Goal: Use online tool/utility: Utilize a website feature to perform a specific function

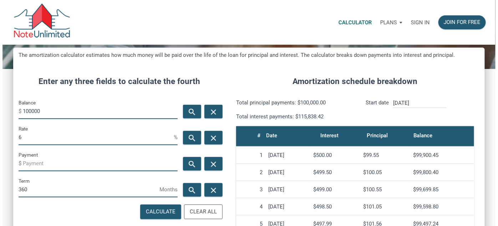
scroll to position [65, 0]
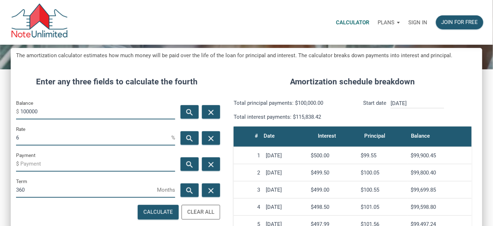
drag, startPoint x: 45, startPoint y: 109, endPoint x: 0, endPoint y: 106, distance: 45.5
click at [0, 106] on div "CALCULATOR The amortization calculator estimates how much money will be paid ov…" at bounding box center [246, 183] width 493 height 407
type input "39"
click at [160, 212] on div "Calculate" at bounding box center [158, 212] width 30 height 8
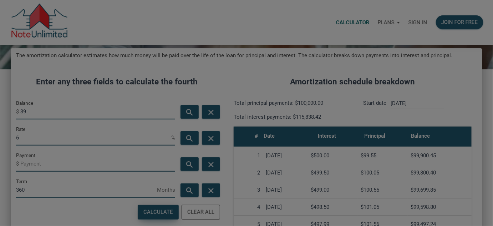
scroll to position [339, 477]
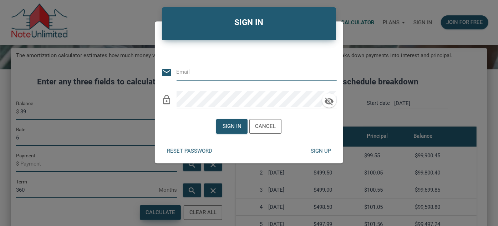
type input "[EMAIL_ADDRESS][DOMAIN_NAME]"
click at [240, 126] on div "Sign in" at bounding box center [232, 126] width 19 height 8
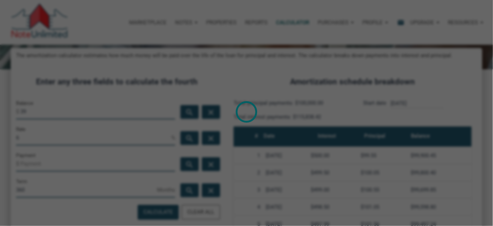
scroll to position [356477, 356344]
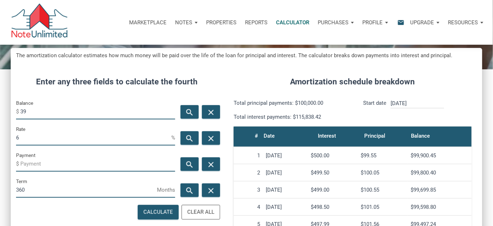
click at [37, 110] on input "39" at bounding box center [97, 111] width 155 height 16
type input "3"
type input "340000"
drag, startPoint x: 0, startPoint y: 136, endPoint x: 0, endPoint y: 129, distance: 7.1
click at [0, 132] on div "CALCULATOR The amortization calculator estimates how much money will be paid ov…" at bounding box center [246, 183] width 493 height 407
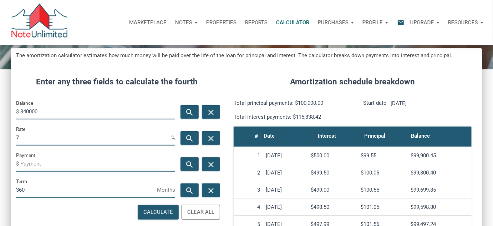
type input "7"
click at [47, 164] on input "Payment" at bounding box center [97, 163] width 155 height 16
click at [166, 212] on div "Calculate" at bounding box center [158, 212] width 30 height 8
type input "-2262.03"
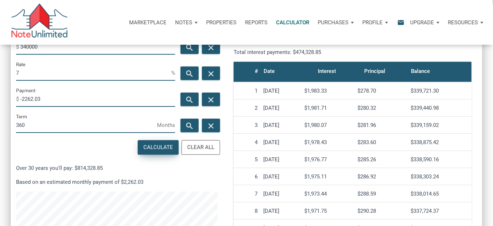
scroll to position [130, 0]
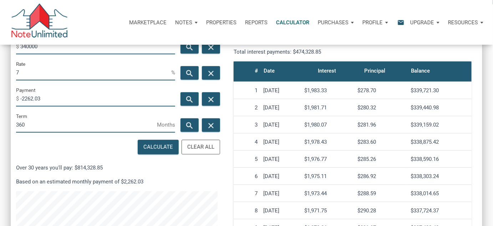
drag, startPoint x: 6, startPoint y: 127, endPoint x: 0, endPoint y: 123, distance: 6.7
click at [0, 123] on div "CALCULATOR The amortization calculator estimates how much money will be paid ov…" at bounding box center [246, 118] width 493 height 407
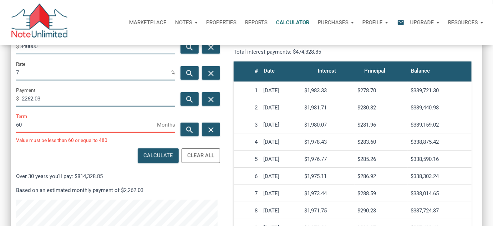
scroll to position [356477, 356344]
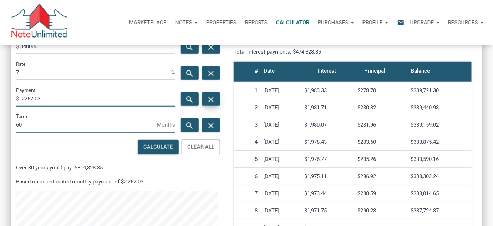
type input "60"
click at [216, 98] on div "close" at bounding box center [211, 99] width 18 height 14
click at [162, 146] on div "Calculate" at bounding box center [158, 147] width 30 height 8
type input "-6732.41"
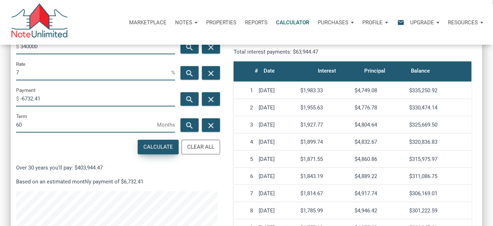
scroll to position [339, 472]
drag, startPoint x: 49, startPoint y: 98, endPoint x: 0, endPoint y: 92, distance: 49.6
click at [0, 93] on div "CALCULATOR The amortization calculator estimates how much money will be paid ov…" at bounding box center [246, 118] width 493 height 407
drag, startPoint x: 35, startPoint y: 128, endPoint x: 0, endPoint y: 124, distance: 35.5
click at [0, 125] on div "CALCULATOR The amortization calculator estimates how much money will be paid ov…" at bounding box center [246, 118] width 493 height 407
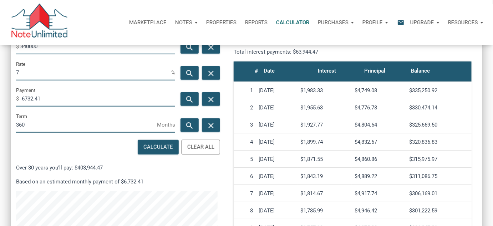
scroll to position [356477, 356344]
type input "360"
click at [165, 145] on div "Calculate" at bounding box center [158, 147] width 30 height 8
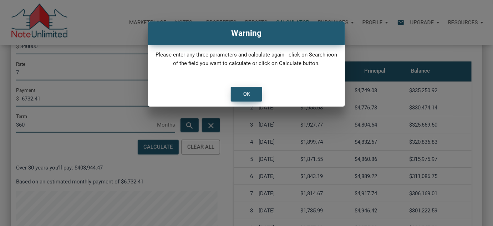
click at [247, 98] on div "OK" at bounding box center [246, 94] width 7 height 8
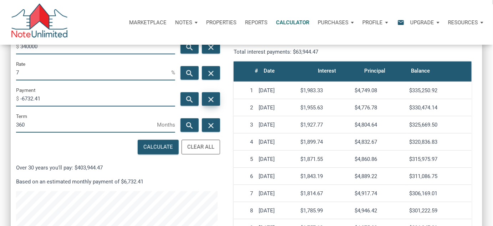
click at [209, 98] on icon "close" at bounding box center [211, 99] width 9 height 9
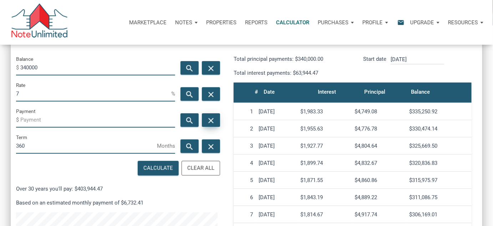
scroll to position [97, 0]
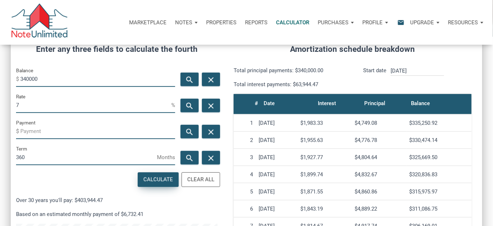
click at [158, 178] on div "Calculate" at bounding box center [158, 179] width 30 height 8
type input "-2262.03"
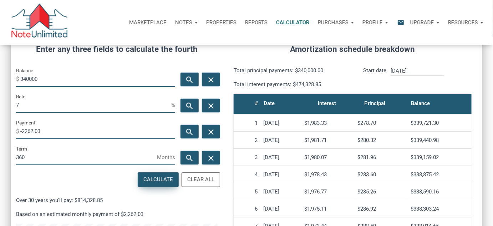
scroll to position [339, 472]
